Goal: Information Seeking & Learning: Learn about a topic

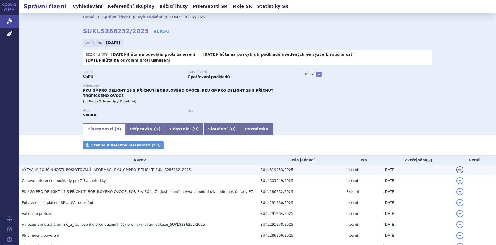
click at [98, 168] on span "VÝZVA_K_SOUČINNOSTI_POSKYTOVÁNÍ_INFORMACÍ_PKU_GMPRO_DELIGHT_SUKLS286232_2025" at bounding box center [106, 170] width 169 height 4
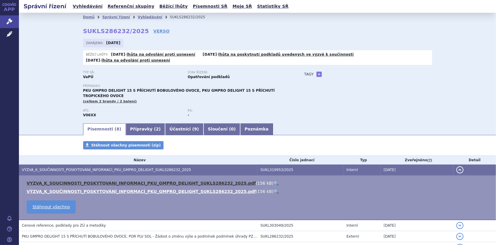
click at [99, 181] on link "VYZVA_K_SOUCINNOSTI_POSKYTOVANI_INFORMACI_PKU_GMPRO_DELIGHT_SUKLS286232_2025.pdf" at bounding box center [141, 183] width 229 height 5
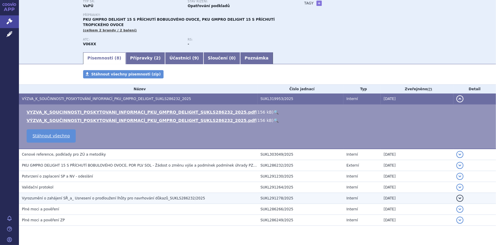
scroll to position [75, 0]
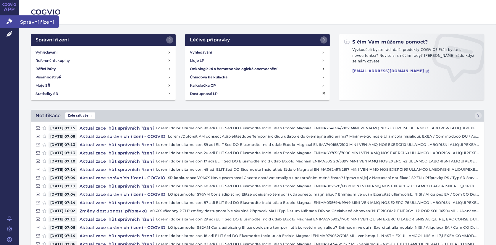
click at [8, 21] on icon at bounding box center [10, 21] width 6 height 6
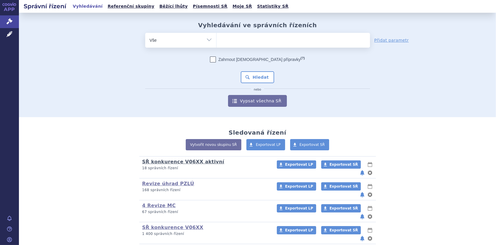
click at [145, 163] on link "SŘ konkurence V06XX aktivní" at bounding box center [183, 162] width 82 height 6
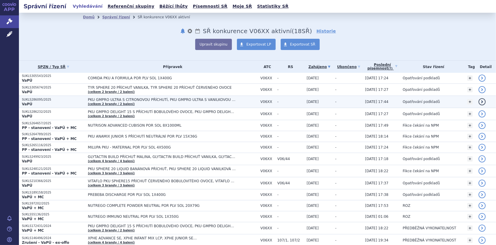
click at [107, 99] on span "PKU GMPRO ULTRA S CITRONOVOU PŘÍCHUTÍ, PKU GMPRO ULTRA S VANILKOVOU PŘÍCHUTÍ" at bounding box center [162, 100] width 148 height 4
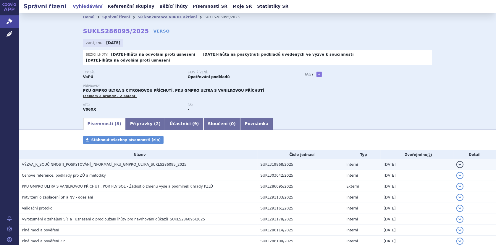
click at [85, 162] on span "VÝZVA_K_SOUČINNOSTI_POSKYTOVÁNÍ_INFORMACÍ_PKU_GMPRO_ULTRA_SUKLS286095_2025" at bounding box center [104, 164] width 165 height 4
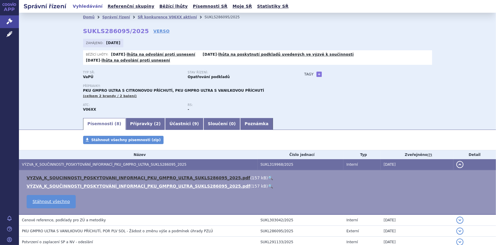
click at [162, 176] on link "VYZVA_K_SOUCINNOSTI_POSKYTOVANI_INFORMACI_PKU_GMPRO_ULTRA_SUKLS286095_2025.pdf" at bounding box center [139, 178] width 224 height 5
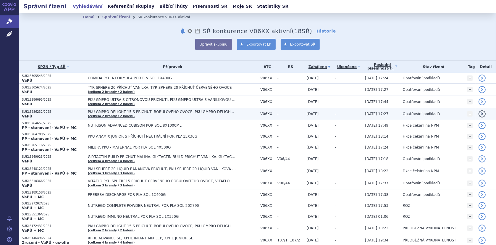
click at [98, 113] on span "PKU GMPRO DELIGHT 15 S PŘÍCHUTÍ BOBULOVÉHO OVOCE, PKU GMPRO DELIGHT 15 S PŘÍCHU…" at bounding box center [173, 114] width 170 height 8
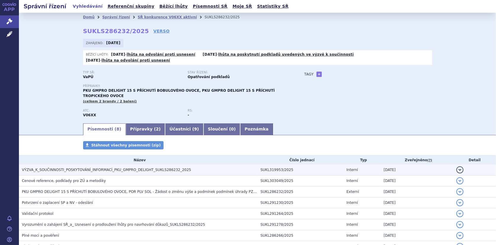
click at [77, 168] on span "VÝZVA_K_SOUČINNOSTI_POSKYTOVÁNÍ_INFORMACÍ_PKU_GMPRO_DELIGHT_SUKLS286232_2025" at bounding box center [106, 170] width 169 height 4
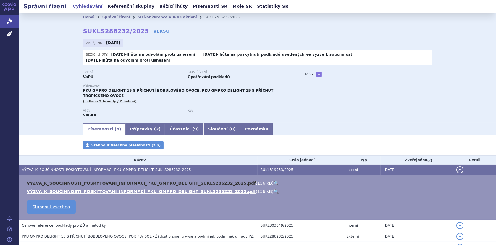
click at [70, 181] on link "VYZVA_K_SOUCINNOSTI_POSKYTOVANI_INFORMACI_PKU_GMPRO_DELIGHT_SUKLS286232_2025.pdf" at bounding box center [141, 183] width 229 height 5
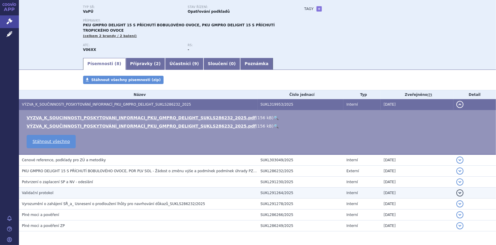
scroll to position [75, 0]
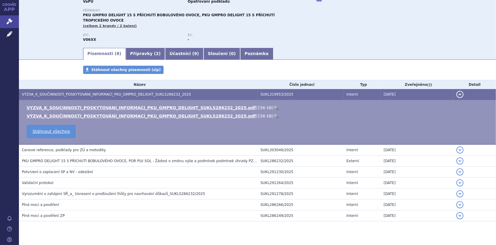
click at [73, 148] on span "Cenové reference, podklady pro ZÚ a metodiky" at bounding box center [64, 150] width 84 height 4
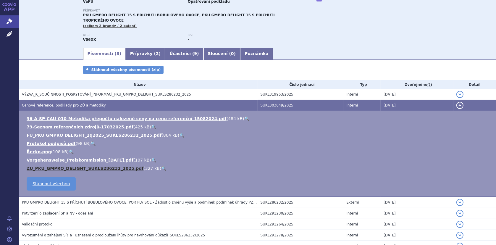
click at [64, 166] on link "ZU_PKU_GMPRO_DELIGHT_SUKLS286232_2025.pdf" at bounding box center [85, 168] width 117 height 5
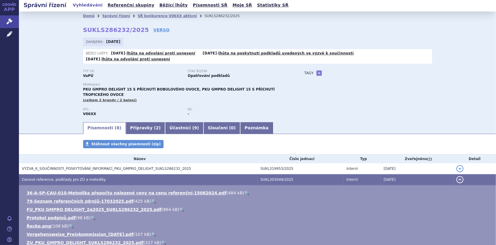
scroll to position [0, 0]
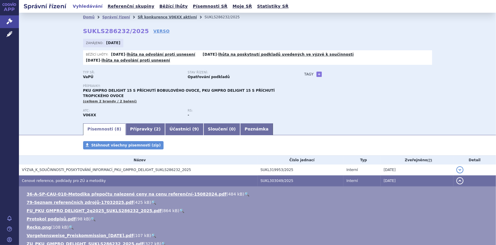
click at [146, 16] on link "SŘ konkurence V06XX aktivní" at bounding box center [167, 17] width 59 height 4
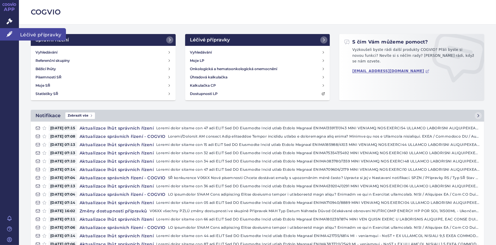
click at [5, 35] on link "Léčivé přípravky" at bounding box center [9, 34] width 19 height 12
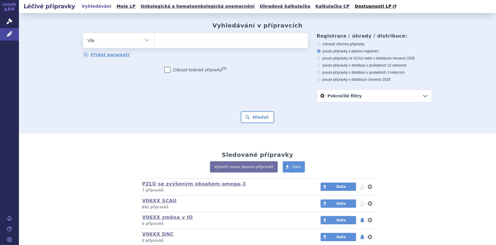
drag, startPoint x: 168, startPoint y: 39, endPoint x: 234, endPoint y: 18, distance: 70.0
click at [167, 39] on ul at bounding box center [231, 39] width 154 height 12
click at [154, 39] on select at bounding box center [154, 40] width 0 height 15
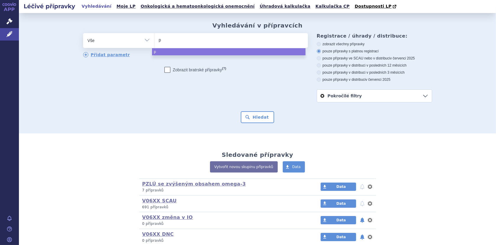
type input "pk"
type input "pku"
type input "pku g"
type input "pku gm"
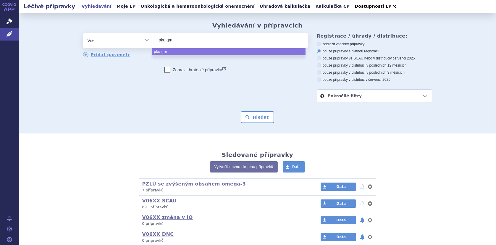
type input "pku gmp"
type input "pku gmpro"
select select "pku gmpro"
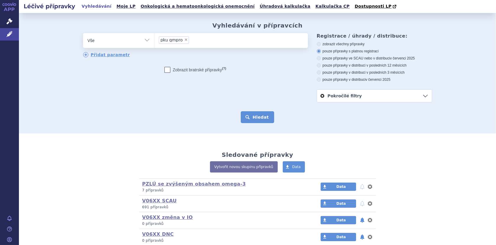
click at [255, 116] on button "Hledat" at bounding box center [257, 117] width 33 height 12
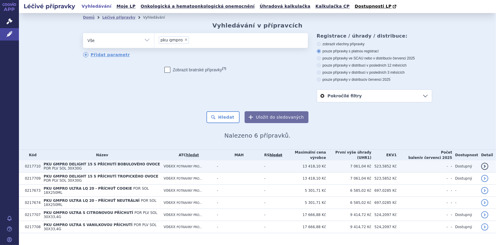
click at [105, 164] on span "PKU GMPRO DELIGHT 15 S PŘÍCHUTÍ BOBULOVÉHO OVOCE" at bounding box center [102, 164] width 117 height 4
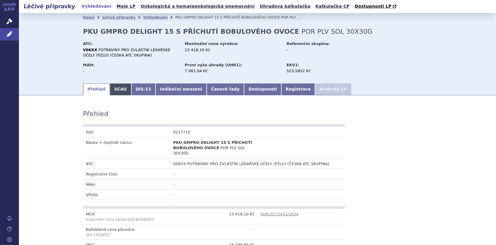
click at [113, 92] on link "SCAU" at bounding box center [120, 89] width 21 height 12
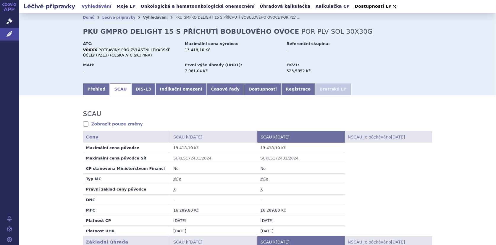
click at [146, 15] on link "Vyhledávání" at bounding box center [155, 17] width 25 height 4
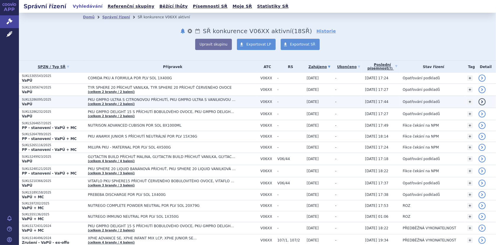
click at [120, 98] on span "PKU GMPRO ULTRA S CITRONOVOU PŘÍCHUTÍ, PKU GMPRO ULTRA S VANILKOVOU PŘÍCHUTÍ" at bounding box center [162, 100] width 148 height 4
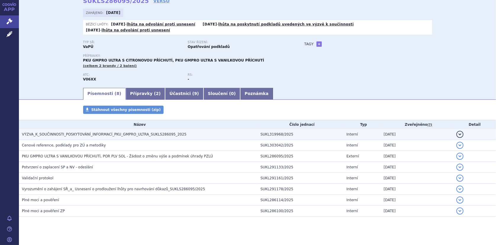
scroll to position [31, 0]
click at [79, 132] on span "VÝZVA_K_SOUČINNOSTI_POSKYTOVÁNÍ_INFORMACÍ_PKU_GMPRO_ULTRA_SUKLS286095_2025" at bounding box center [104, 134] width 165 height 4
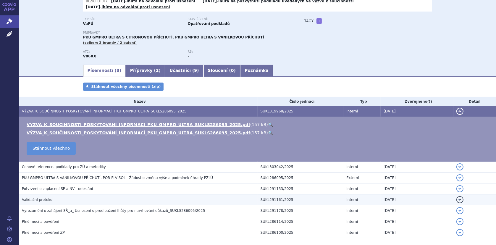
scroll to position [75, 0]
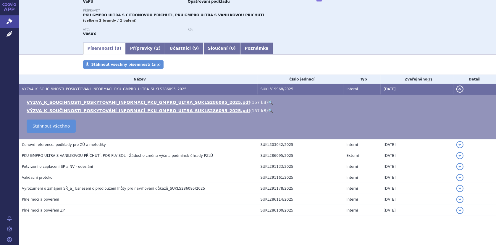
click at [60, 143] on span "Cenové reference, podklady pro ZÚ a metodiky" at bounding box center [64, 145] width 84 height 4
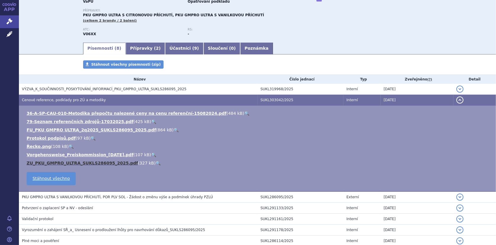
click at [51, 161] on link "ZU_PKU_GMPRO_ULTRA_SUKLS286095_2025.pdf" at bounding box center [82, 163] width 111 height 5
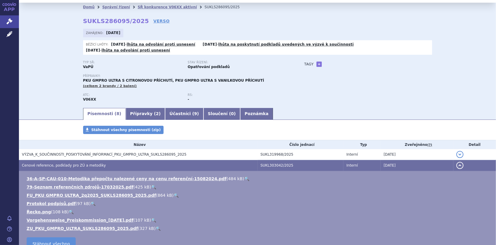
scroll to position [0, 0]
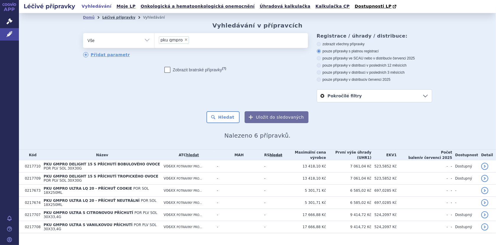
click at [117, 16] on link "Léčivé přípravky" at bounding box center [118, 17] width 33 height 4
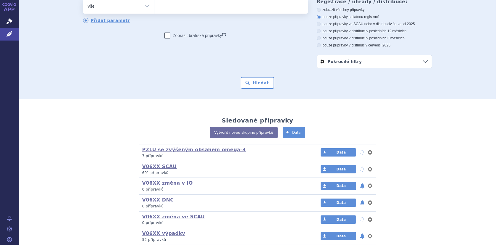
scroll to position [86, 0]
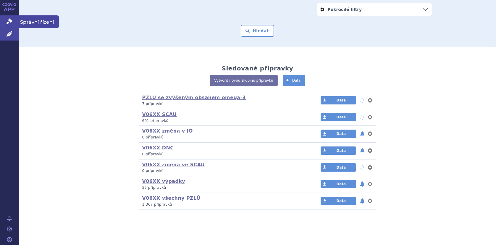
click at [12, 22] on icon at bounding box center [10, 21] width 6 height 6
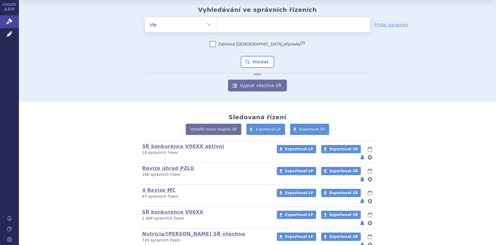
scroll to position [47, 0]
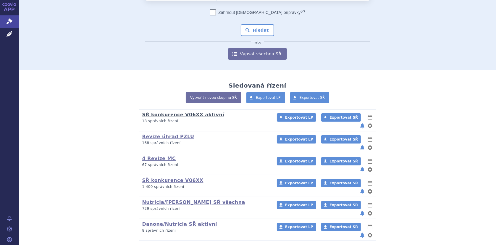
click at [149, 115] on link "SŘ konkurence V06XX aktivní" at bounding box center [183, 115] width 82 height 6
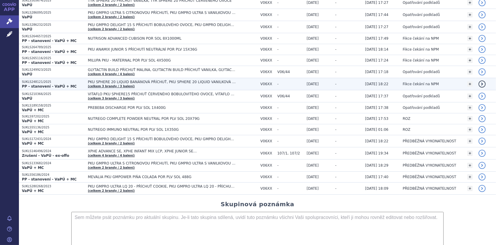
scroll to position [133, 0]
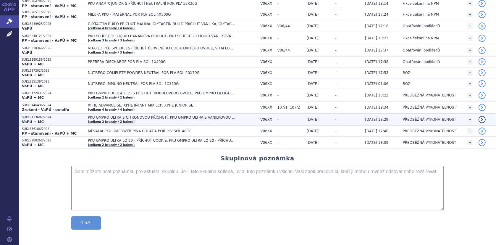
click at [117, 115] on span "PKU GMPRO ULTRA S CITRONOVOU PŘÍCHUTÍ, PKU GMPRO ULTRA S VANILKOVOU PŘÍCHUTÍ" at bounding box center [162, 117] width 148 height 4
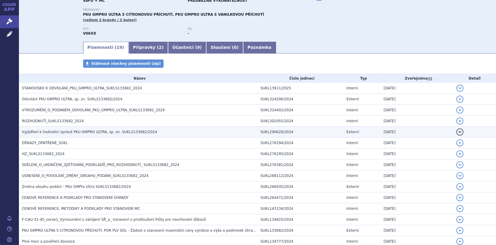
scroll to position [59, 0]
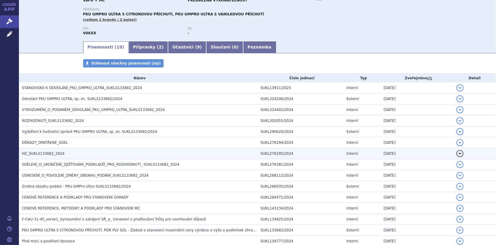
click at [44, 152] on span "HZ_SUKLS133682_2024" at bounding box center [43, 154] width 43 height 4
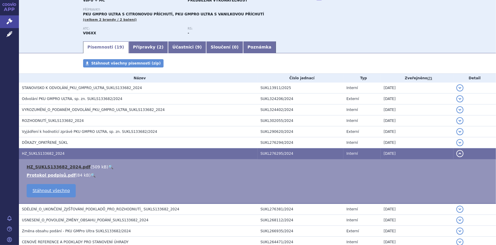
click at [41, 165] on link "HZ_SUKLS133682_2024.pdf" at bounding box center [59, 167] width 64 height 5
click at [137, 46] on link "Přípravky ( 2 )" at bounding box center [148, 47] width 39 height 12
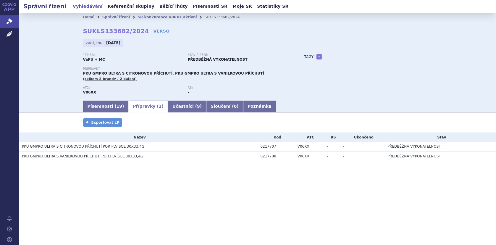
click at [85, 145] on link "PKU GMPRO ULTRA S CITRONOVOU PŘÍCHUTÍ POR PLV SOL 30X33,4G" at bounding box center [83, 146] width 123 height 4
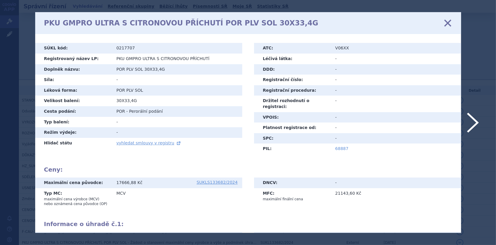
click at [341, 146] on link "68887" at bounding box center [342, 148] width 13 height 5
click at [449, 26] on icon at bounding box center [448, 23] width 12 height 12
